Goal: Communication & Community: Answer question/provide support

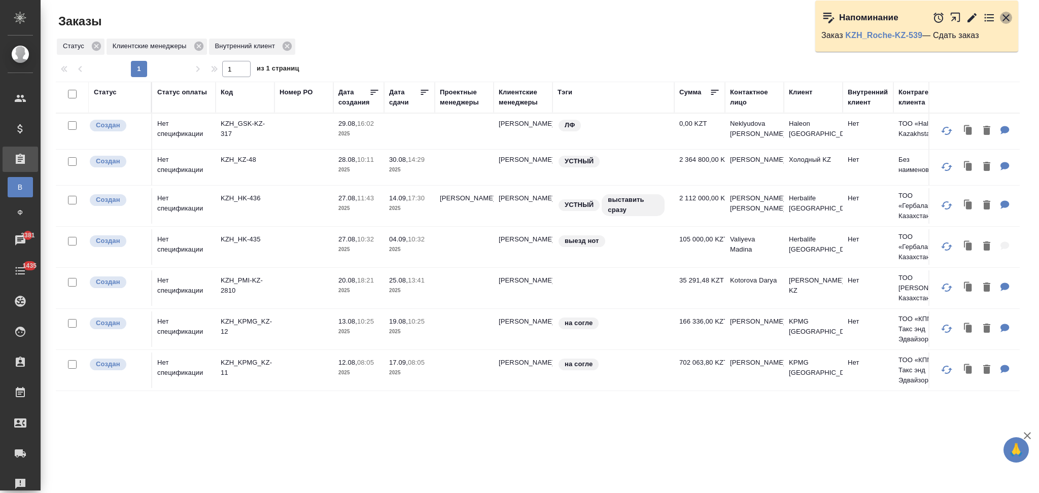
click at [1008, 18] on icon "button" at bounding box center [1006, 18] width 12 height 12
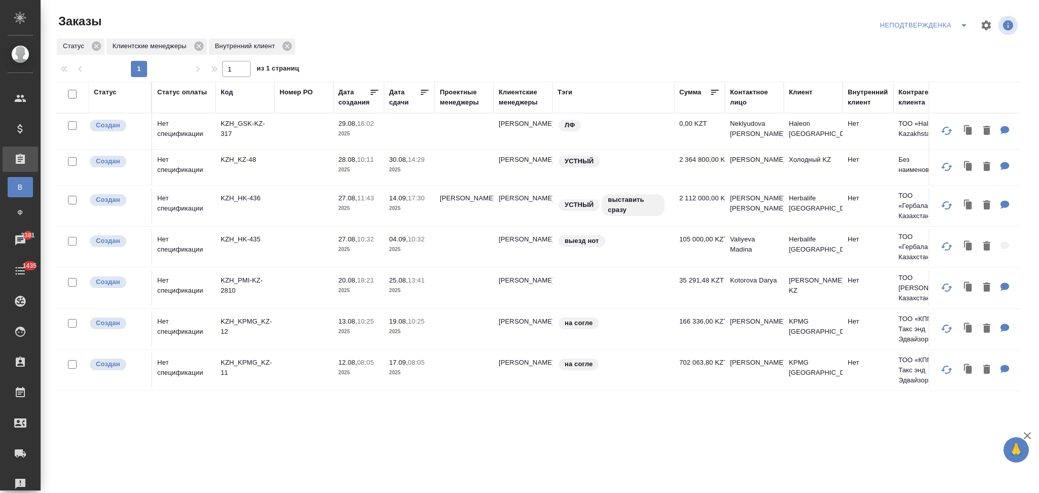
click at [960, 27] on icon "split button" at bounding box center [964, 25] width 12 height 12
click at [898, 73] on li "Я КМ" at bounding box center [926, 78] width 96 height 16
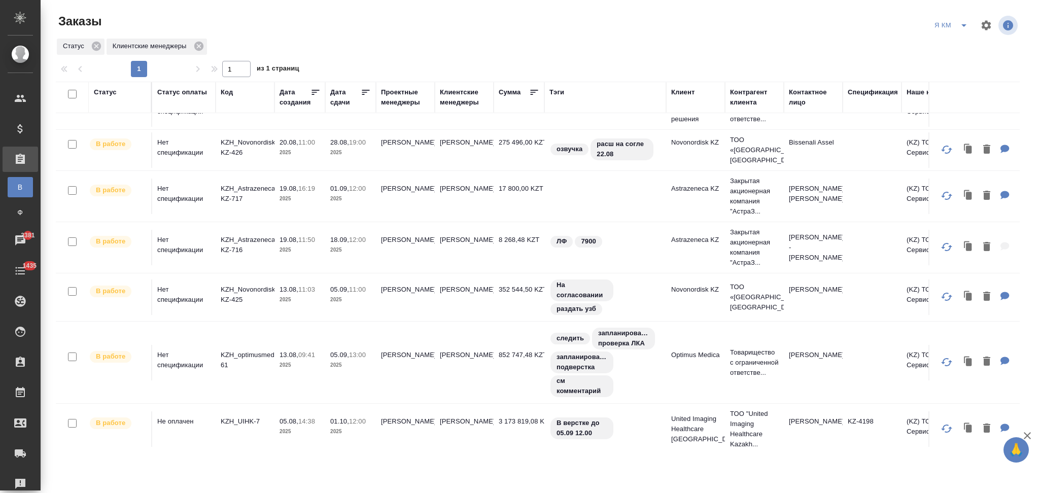
scroll to position [406, 0]
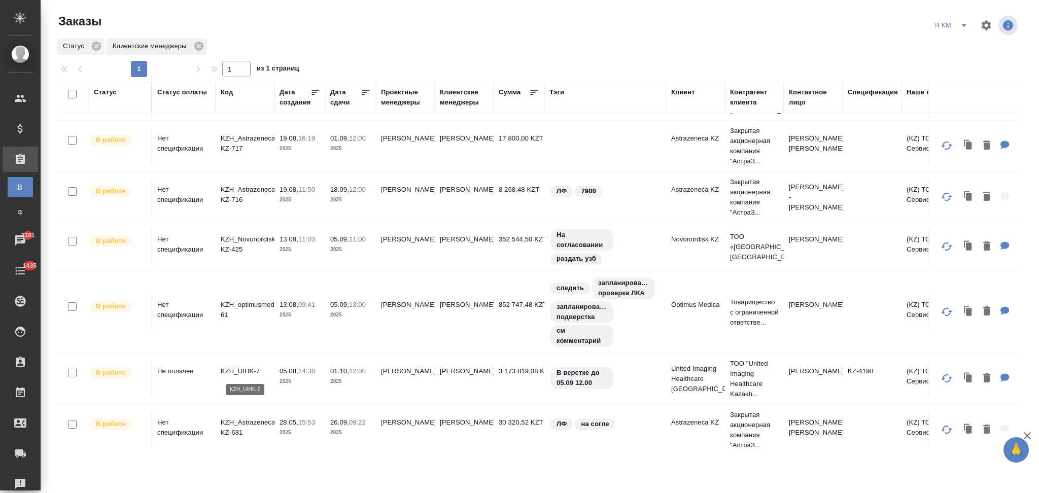
click at [237, 367] on p "KZH_UIHK-7" at bounding box center [245, 371] width 49 height 10
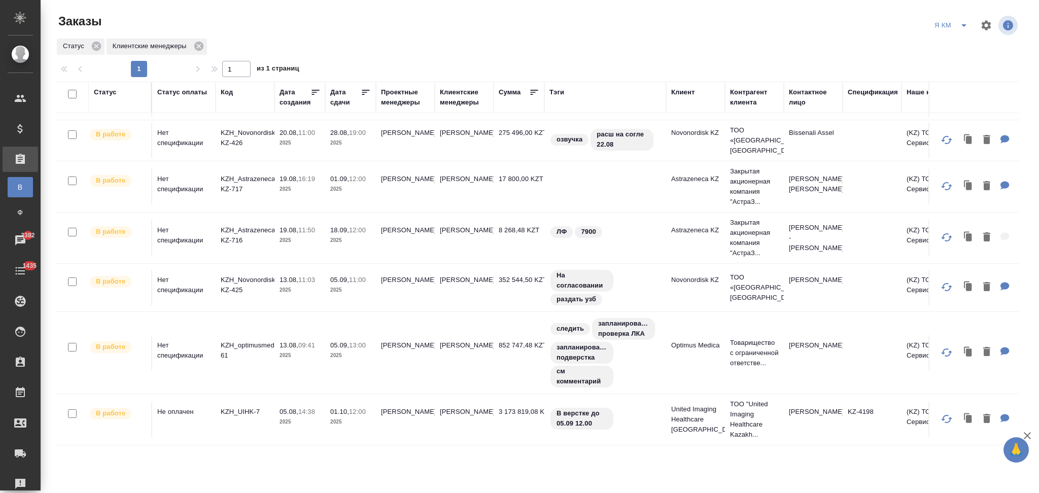
scroll to position [342, 0]
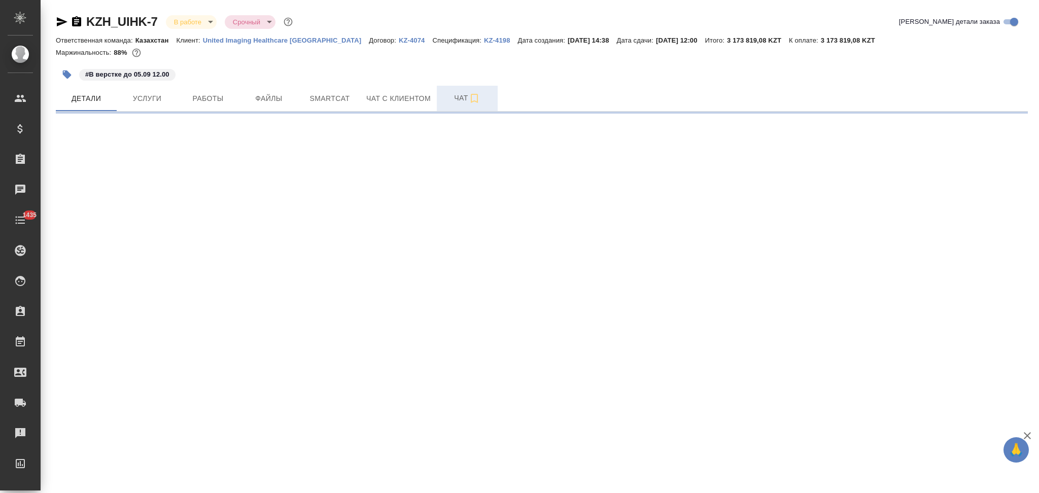
select select "RU"
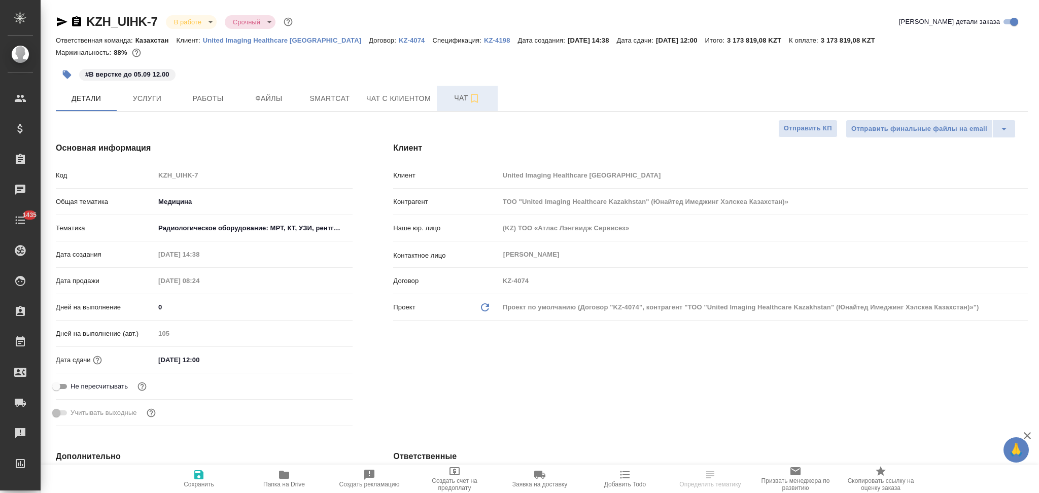
type textarea "x"
click at [451, 101] on span "Чат" at bounding box center [467, 98] width 49 height 13
type textarea "x"
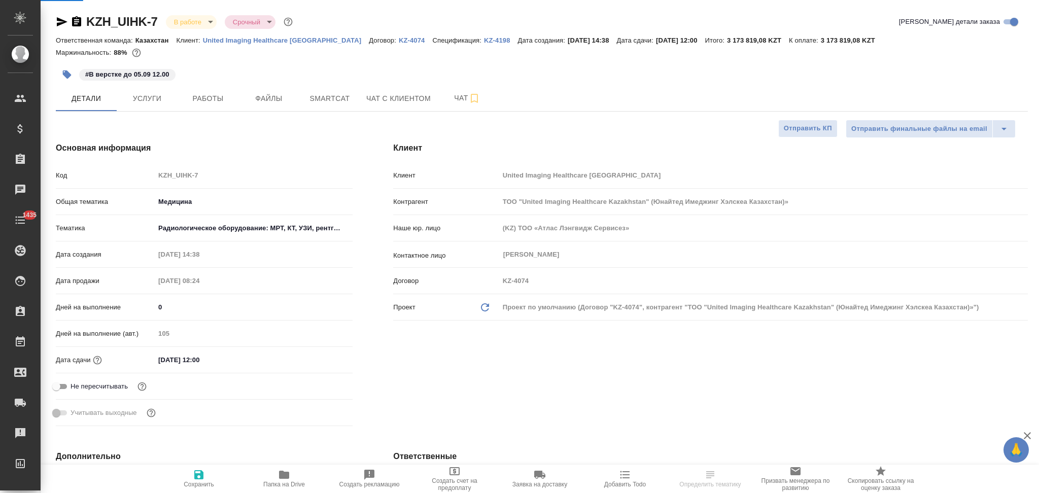
type textarea "x"
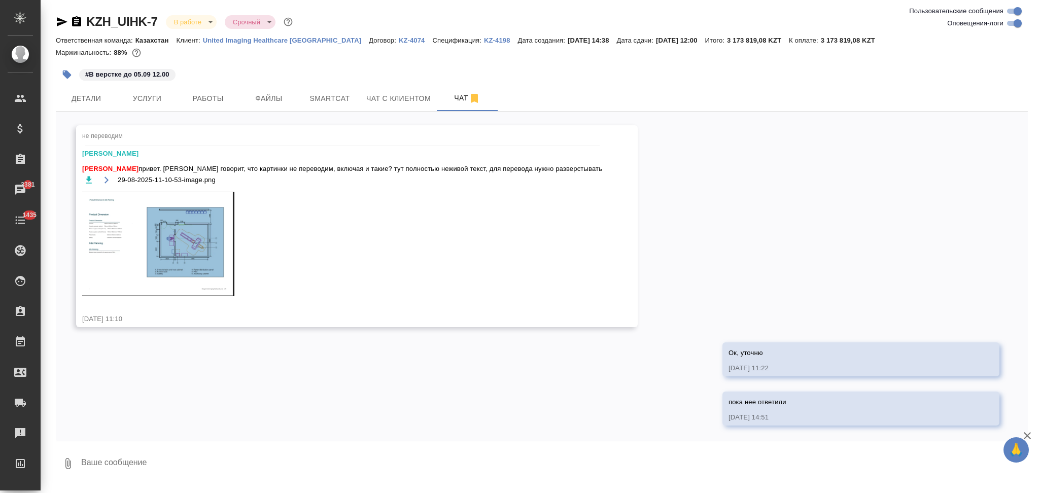
scroll to position [8142, 0]
click at [190, 109] on button "Ответить на сообщение" at bounding box center [137, 109] width 111 height 20
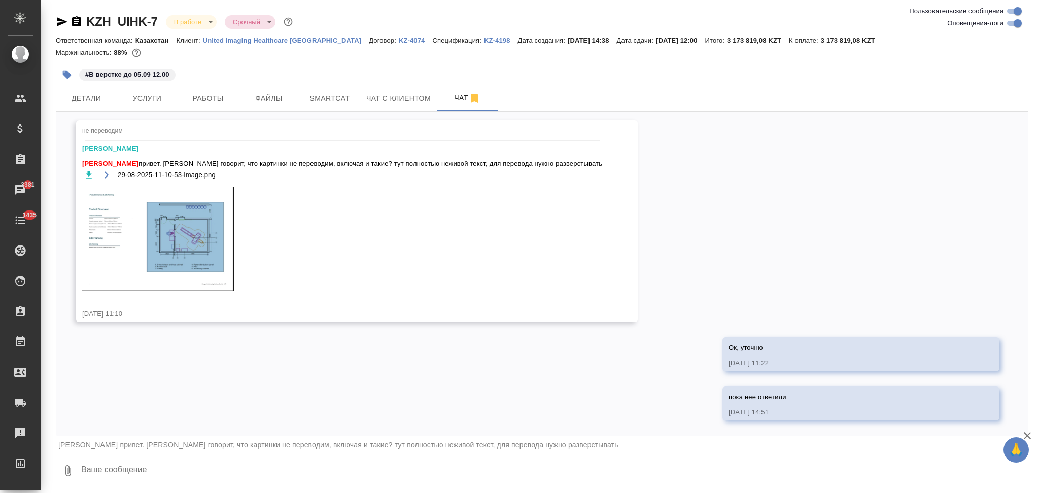
click at [127, 471] on textarea at bounding box center [554, 471] width 948 height 35
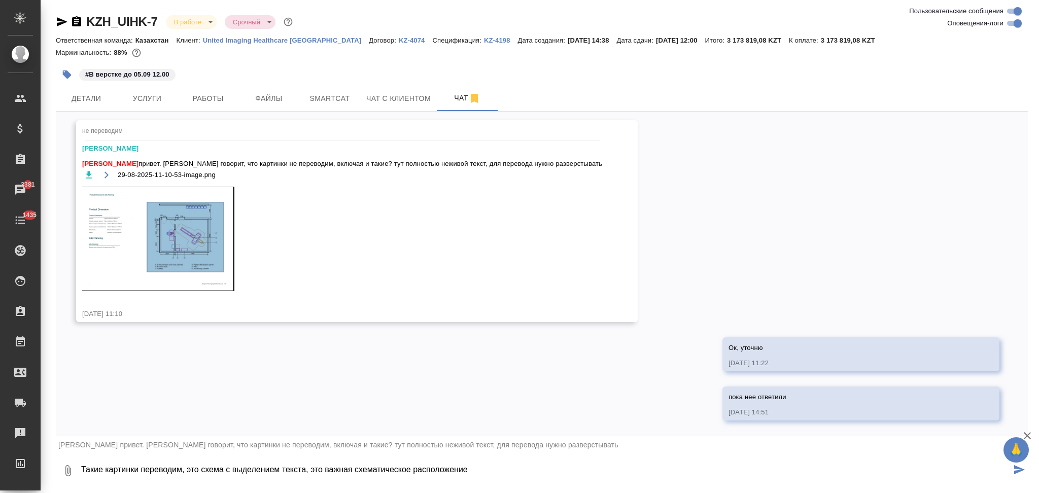
click at [83, 471] on textarea "Такие картинки переводим, это схема с выделением текста, это важная схематическ…" at bounding box center [545, 471] width 931 height 35
click at [490, 472] on textarea "ОС: Такие картинки переводим, это схема с выделением текста, это важная схемати…" at bounding box center [545, 471] width 931 height 35
type textarea "ОС: Такие картинки переводим, это схема с выделением текста, это важная схемати…"
click at [1021, 472] on icon "submit" at bounding box center [1019, 469] width 11 height 9
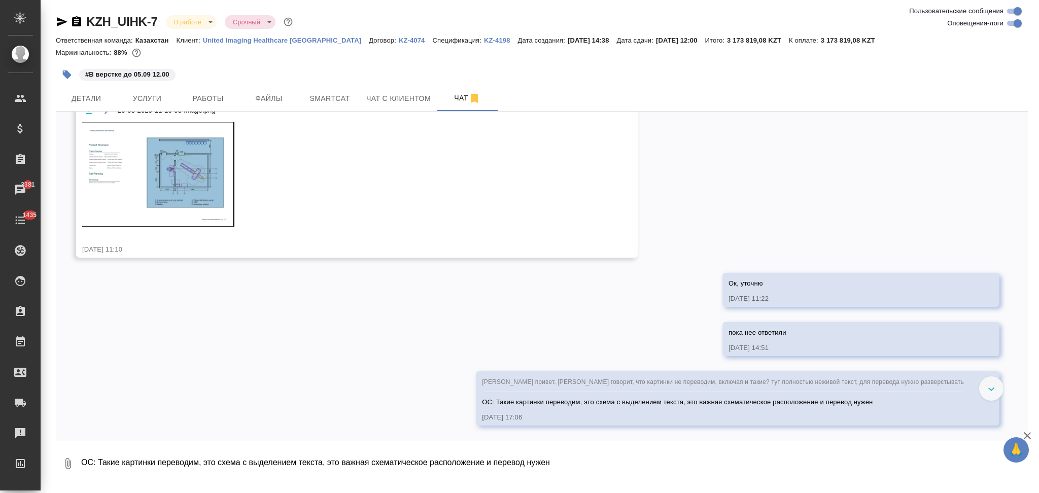
scroll to position [8212, 0]
click at [134, 455] on textarea "ОС: Такие картинки переводим, это схема с выделением текста, это важная схемати…" at bounding box center [554, 464] width 948 height 35
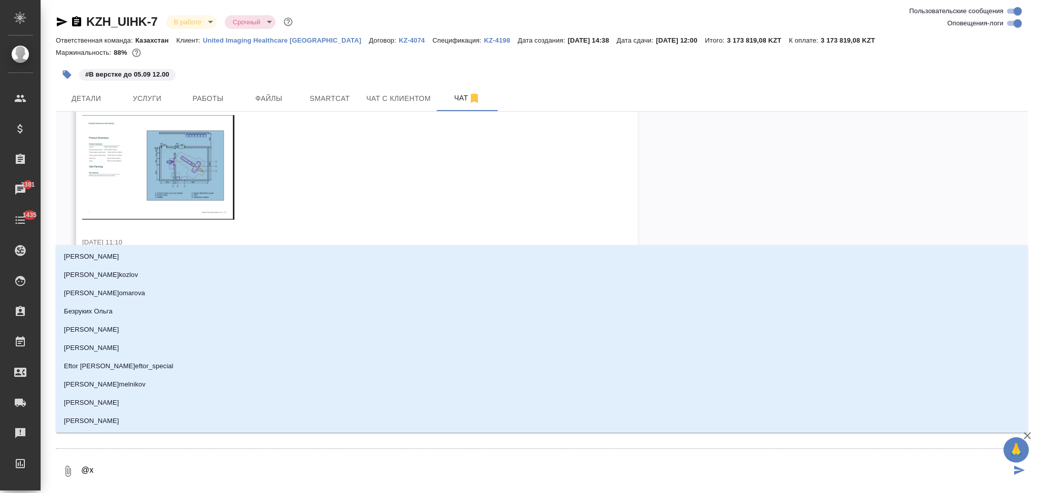
type textarea "@хз"
type input "хз"
type textarea "@хза"
type input "хза"
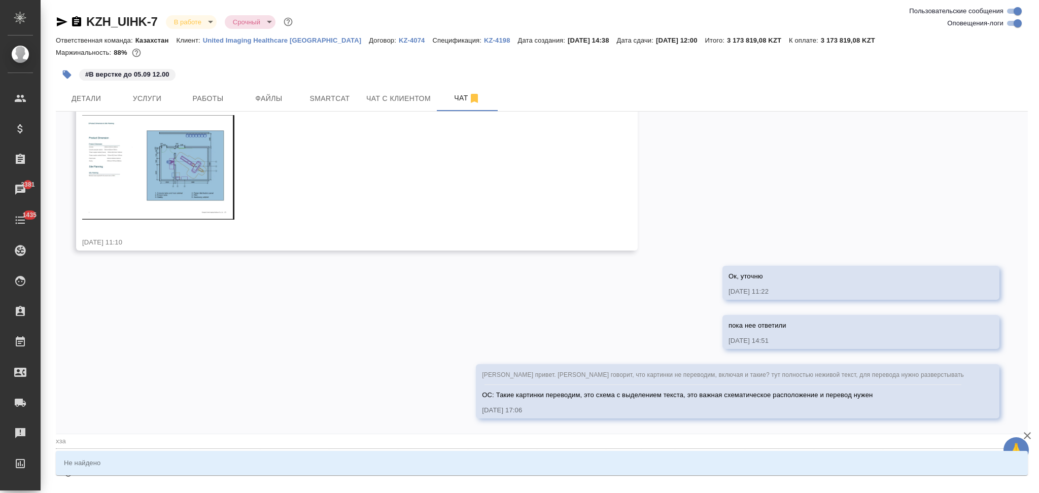
type textarea "@хз"
type input "хз"
type textarea "@х"
type input "х"
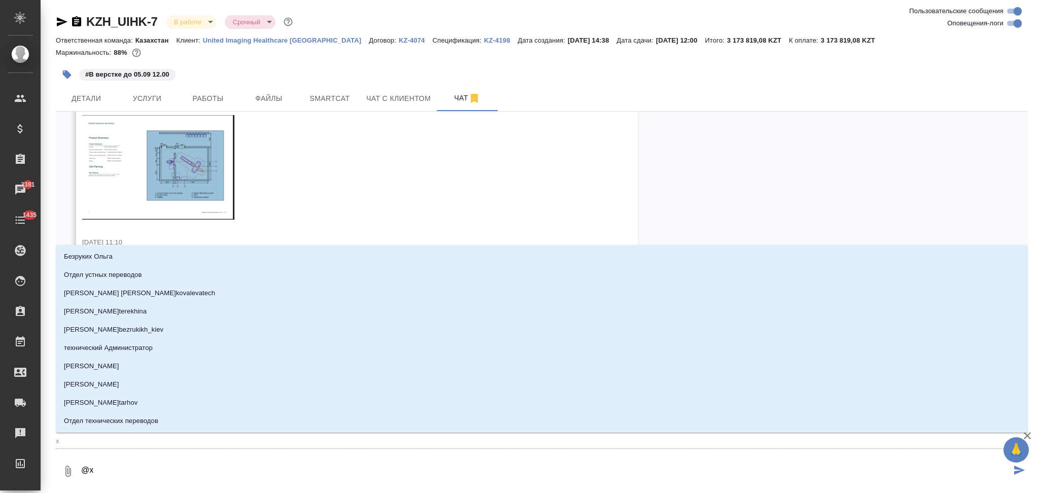
type textarea "@"
type textarea "@з"
type input "з"
type textarea "@за"
type input "за"
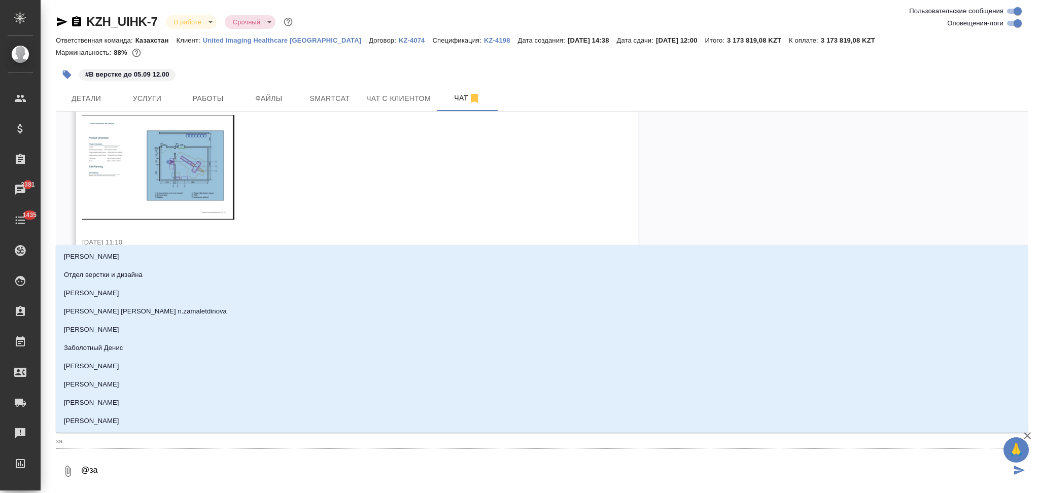
type textarea "@заб"
type input "заб"
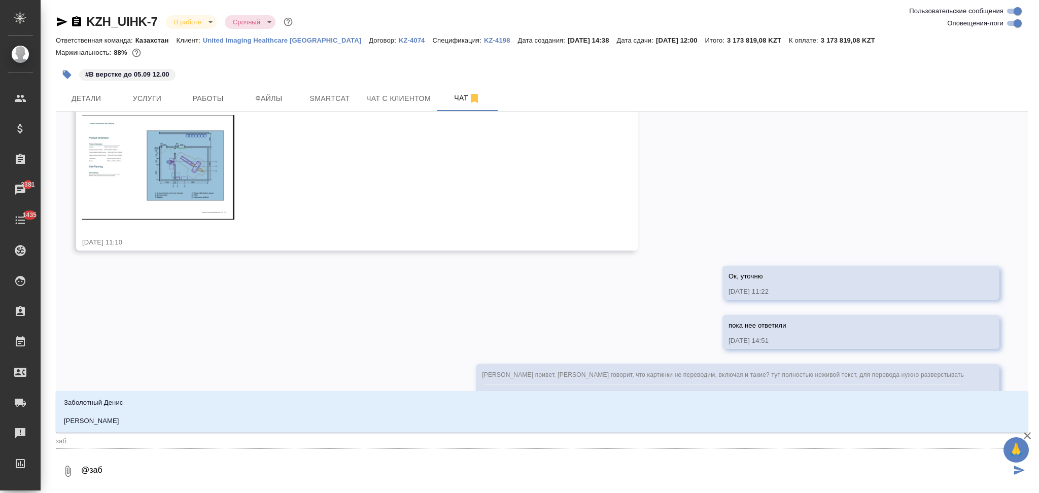
type textarea "@забо"
type input "забо"
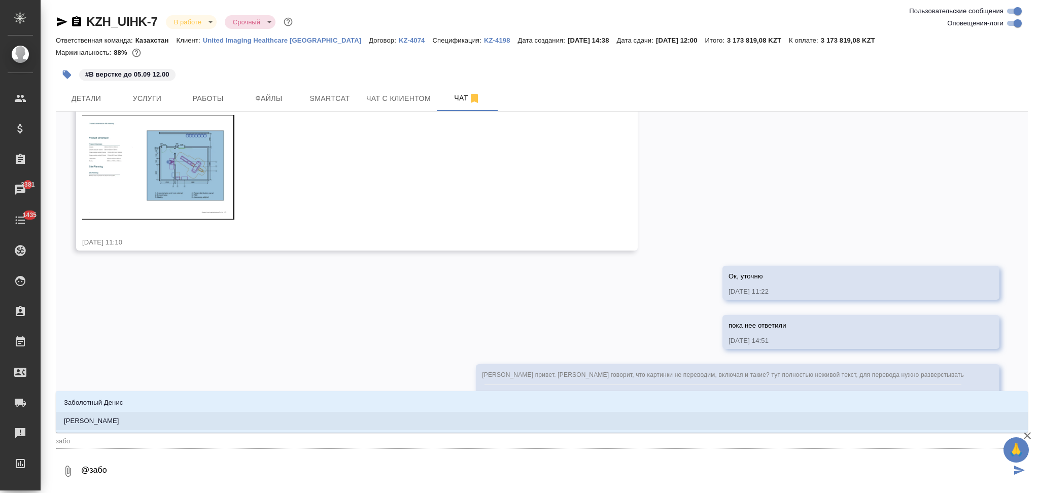
click at [136, 422] on li "Заборова Александра" at bounding box center [542, 421] width 972 height 18
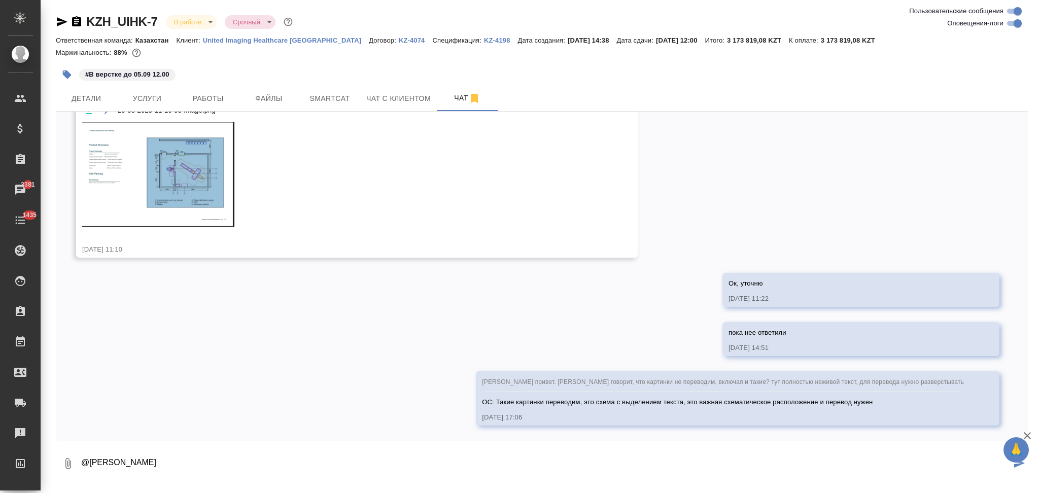
type textarea "@Заборова Александра"
click at [1019, 465] on icon "submit" at bounding box center [1019, 463] width 11 height 9
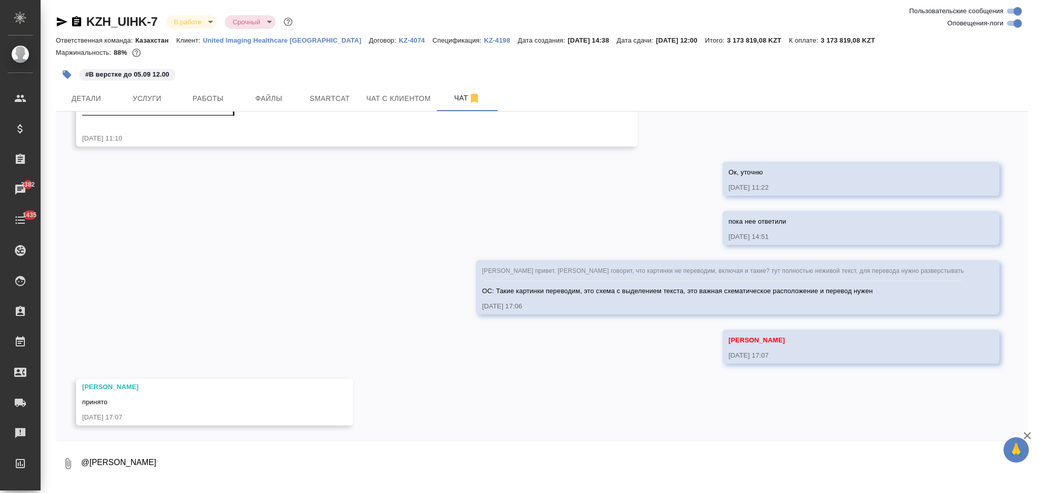
scroll to position [8323, 0]
click at [85, 95] on span "Детали" at bounding box center [86, 98] width 49 height 13
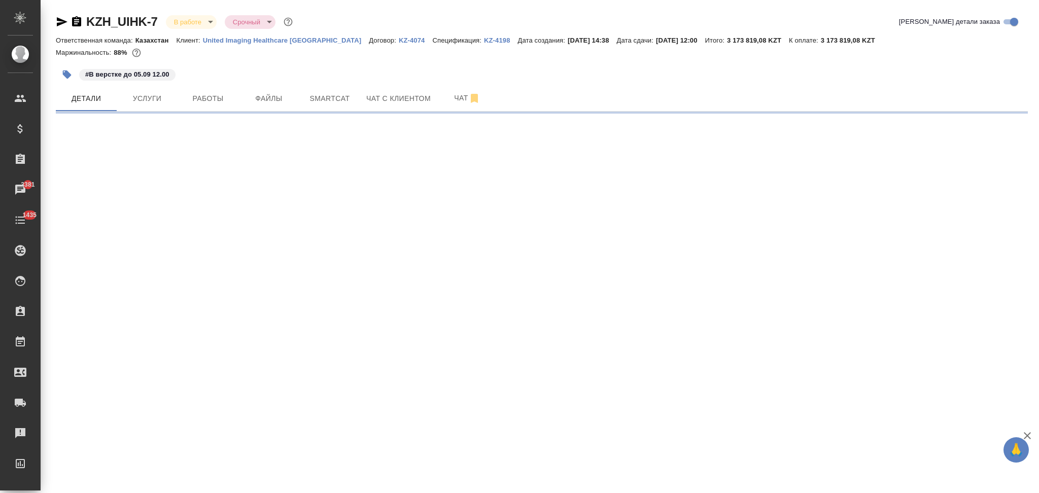
select select "RU"
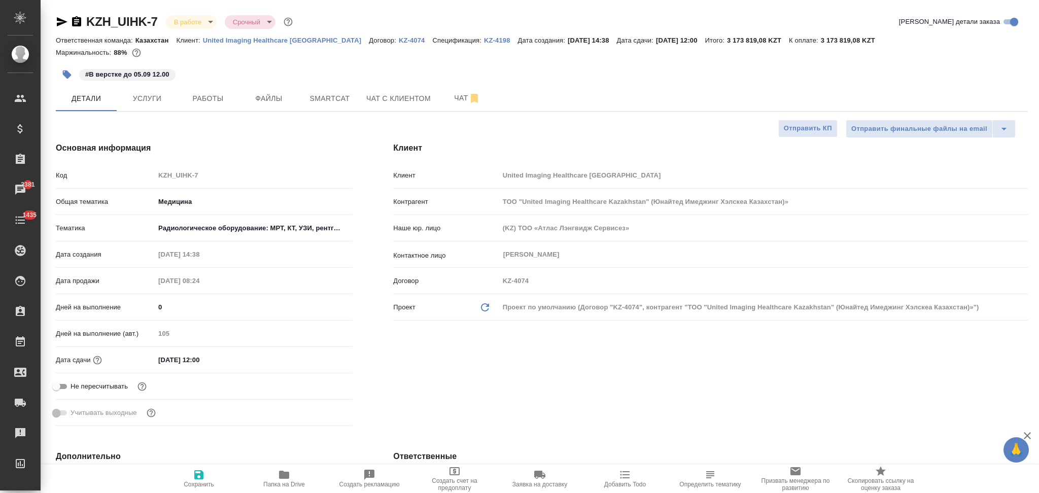
type textarea "x"
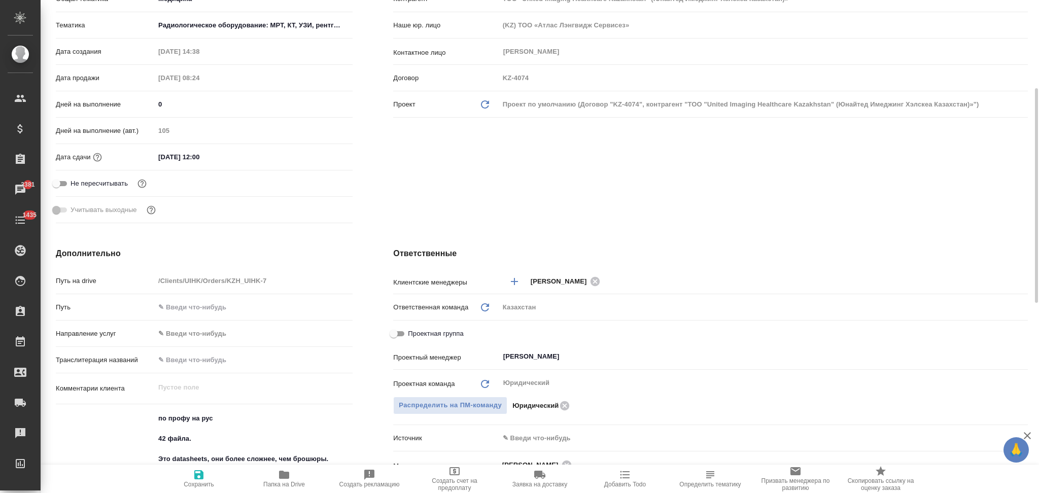
scroll to position [270, 0]
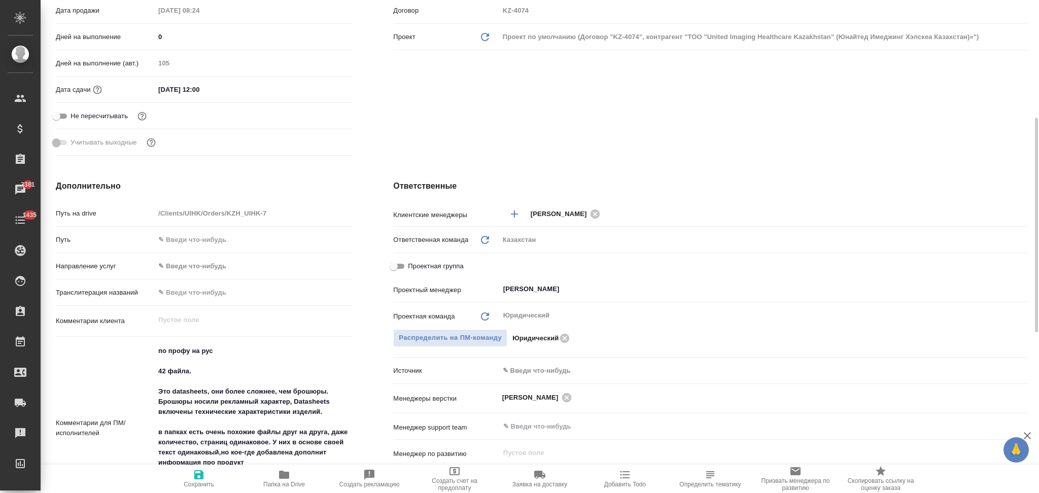
type textarea "x"
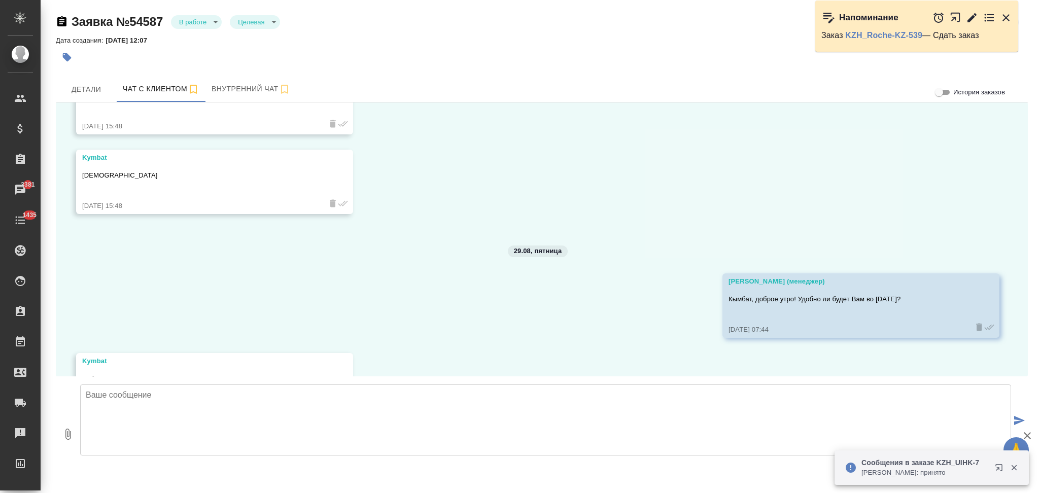
scroll to position [2039, 0]
